Goal: Communication & Community: Answer question/provide support

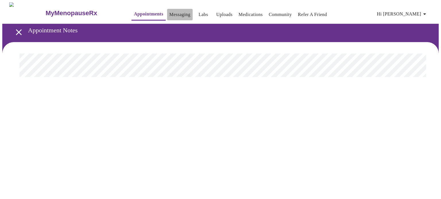
click at [169, 11] on link "Messaging" at bounding box center [179, 15] width 21 height 8
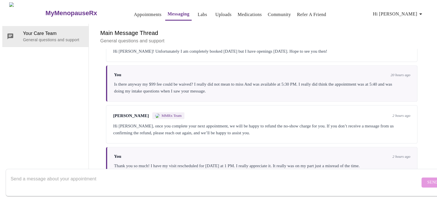
scroll to position [547, 0]
click at [180, 181] on textarea "Send a message about your appointment" at bounding box center [215, 183] width 409 height 18
type textarea "h"
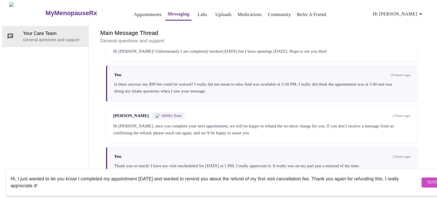
scroll to position [4, 0]
type textarea "Hi, I just wanted to let you know I completed my appointment [DATE] and wanted …"
click at [427, 179] on span "Send" at bounding box center [432, 182] width 11 height 7
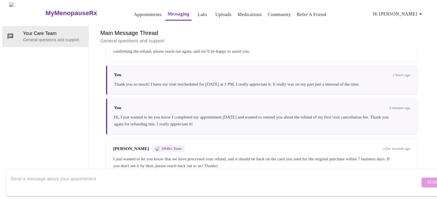
scroll to position [631, 0]
click at [26, 177] on textarea "Send a message about your appointment" at bounding box center [215, 183] width 409 height 18
type textarea "Thank you!"
click at [427, 179] on span "Send" at bounding box center [432, 182] width 11 height 7
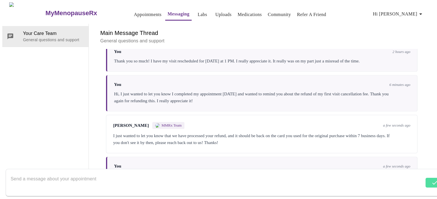
scroll to position [666, 0]
